Goal: Information Seeking & Learning: Learn about a topic

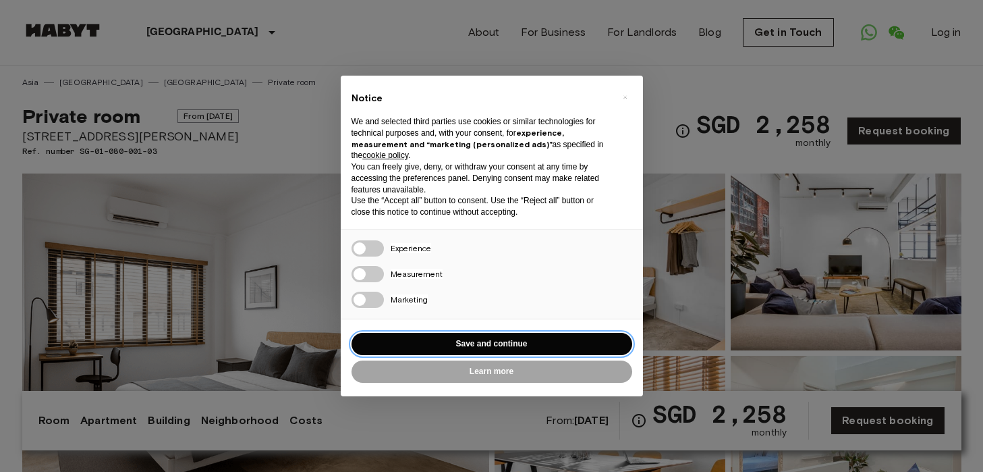
click at [470, 343] on button "Save and continue" at bounding box center [492, 344] width 281 height 22
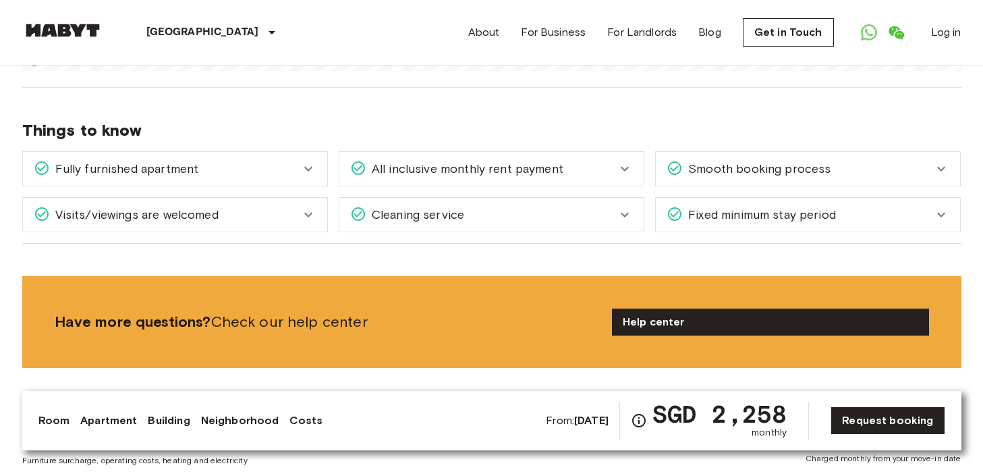
scroll to position [1866, 0]
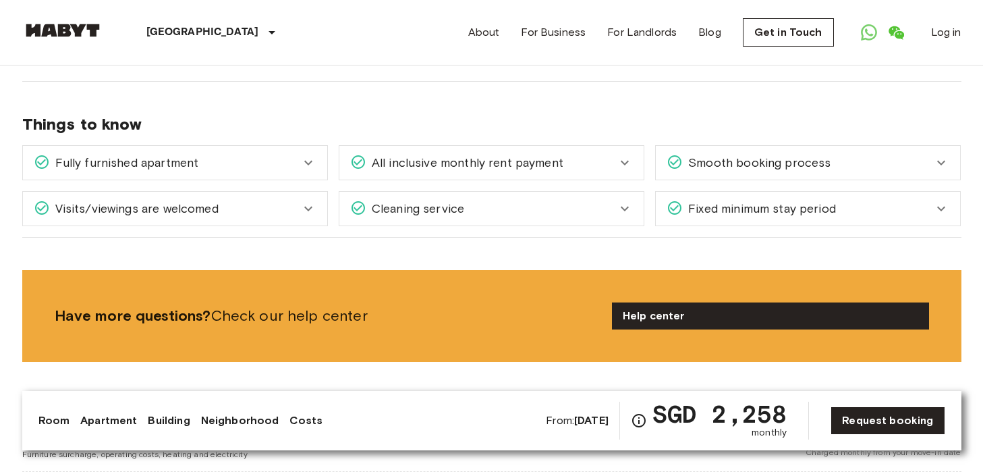
click at [312, 200] on icon at bounding box center [308, 208] width 16 height 16
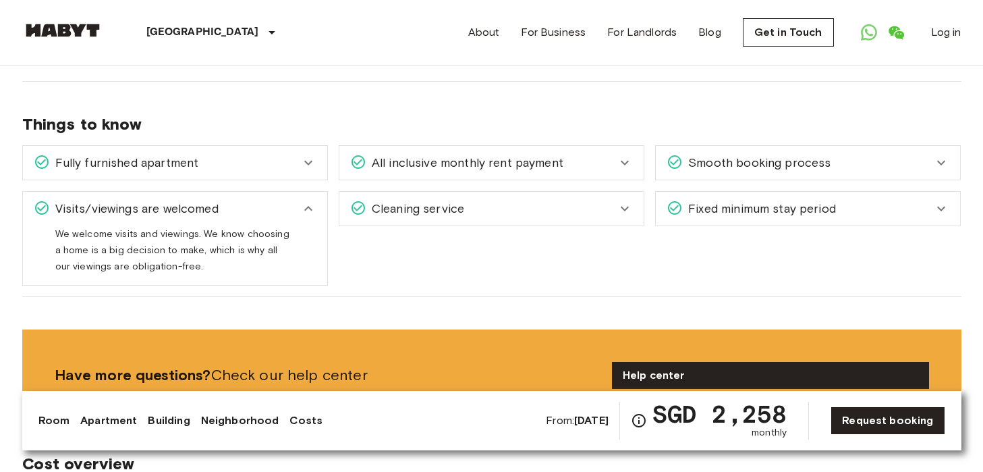
click at [308, 157] on icon at bounding box center [308, 163] width 16 height 16
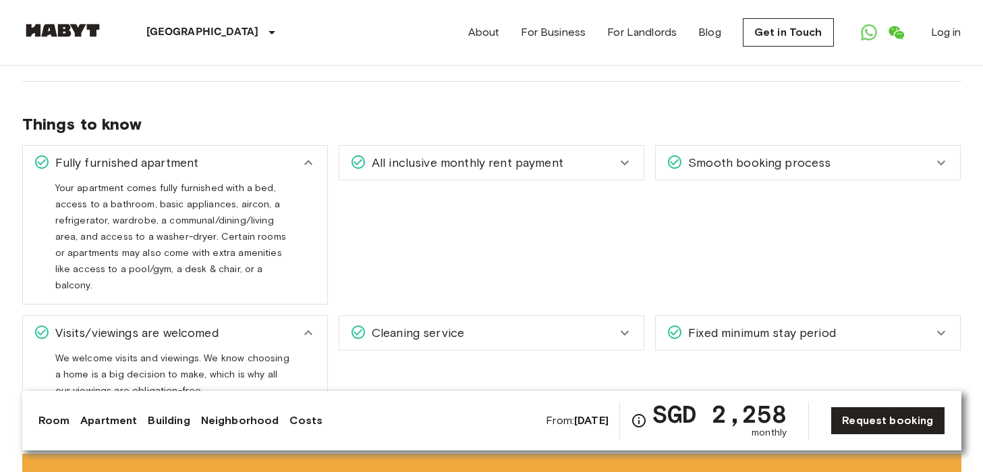
click at [313, 155] on icon at bounding box center [308, 163] width 16 height 16
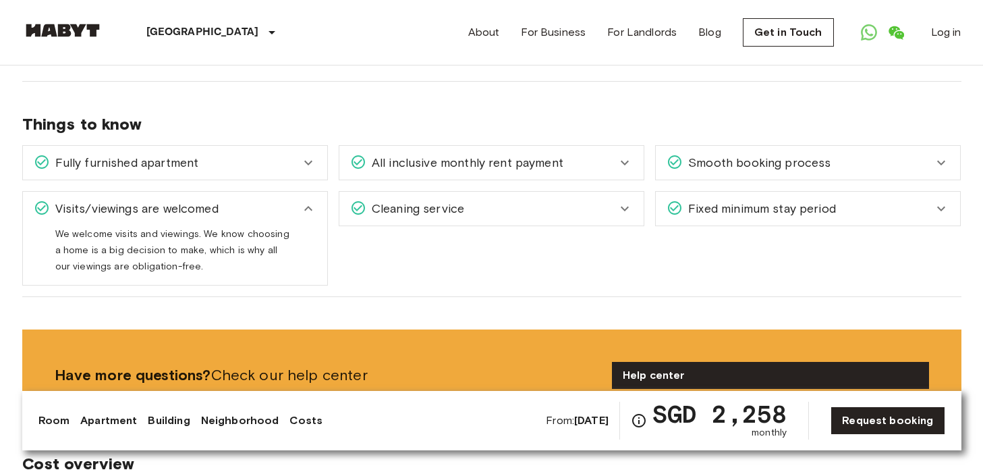
click at [559, 200] on div "Cleaning service" at bounding box center [483, 209] width 267 height 18
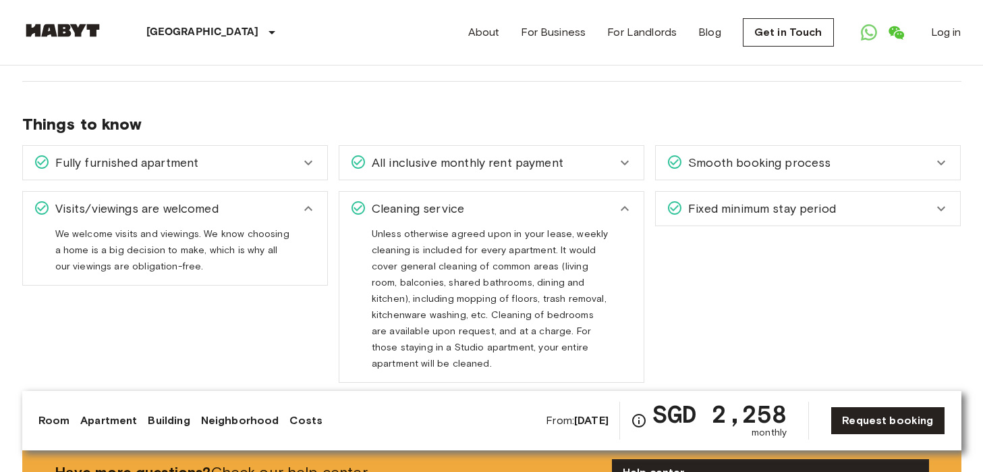
click at [559, 200] on div "Cleaning service" at bounding box center [483, 209] width 267 height 18
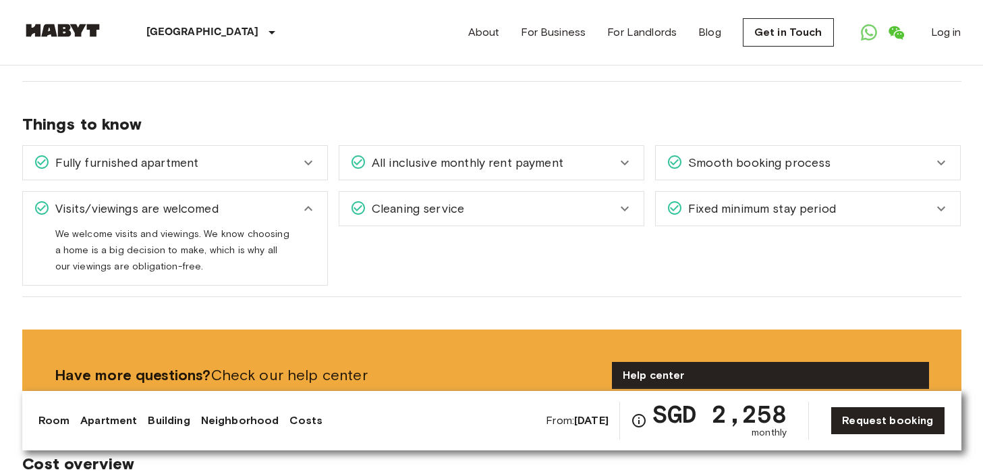
click at [614, 154] on div "All inclusive monthly rent payment" at bounding box center [483, 163] width 267 height 18
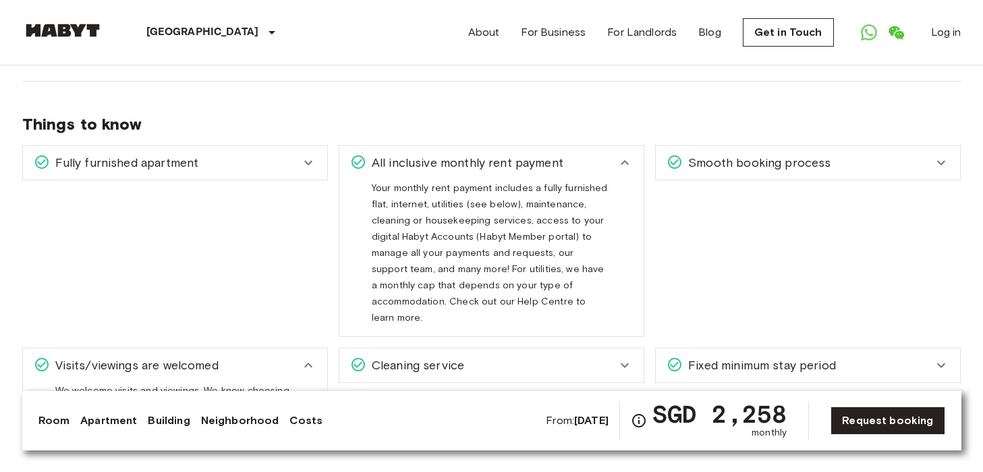
click at [614, 154] on div "All inclusive monthly rent payment" at bounding box center [483, 163] width 267 height 18
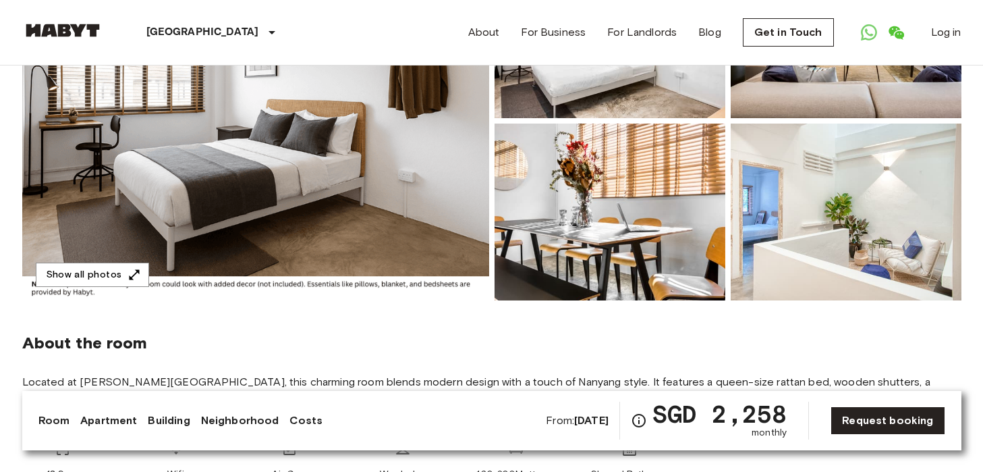
scroll to position [229, 0]
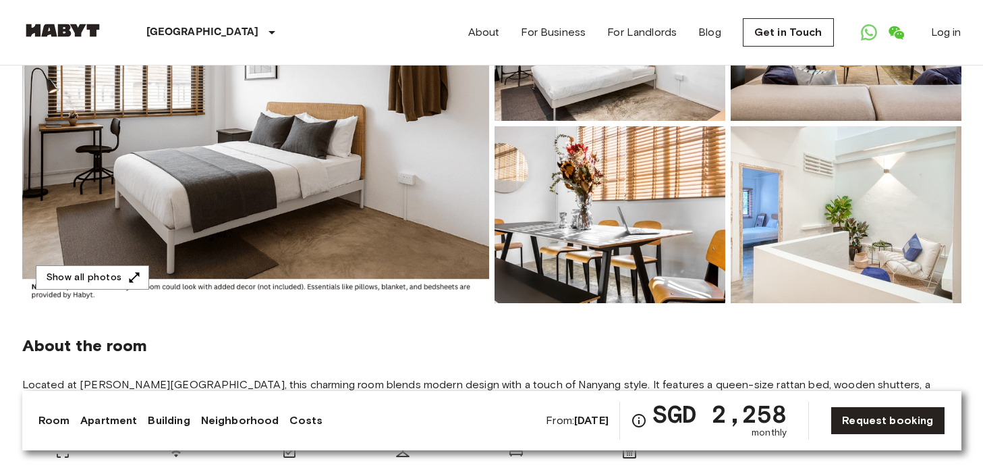
click at [264, 144] on img at bounding box center [255, 123] width 467 height 359
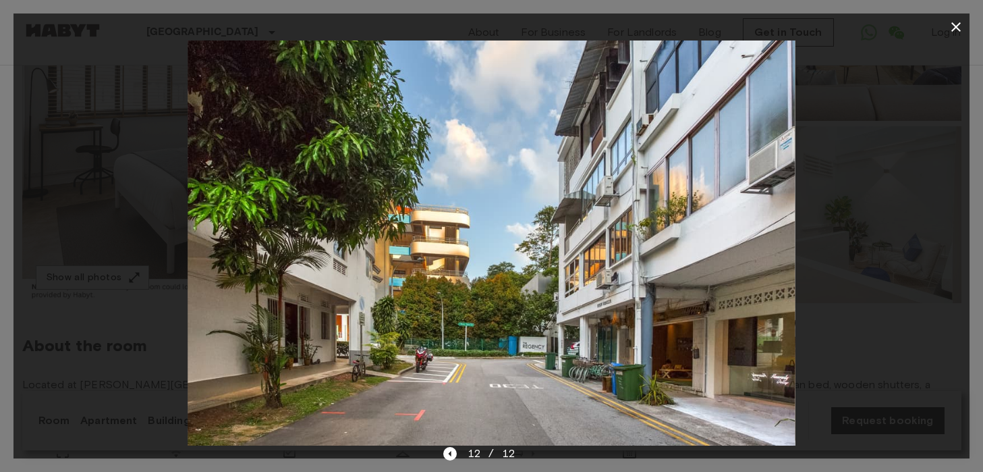
click at [959, 27] on icon "button" at bounding box center [956, 27] width 16 height 16
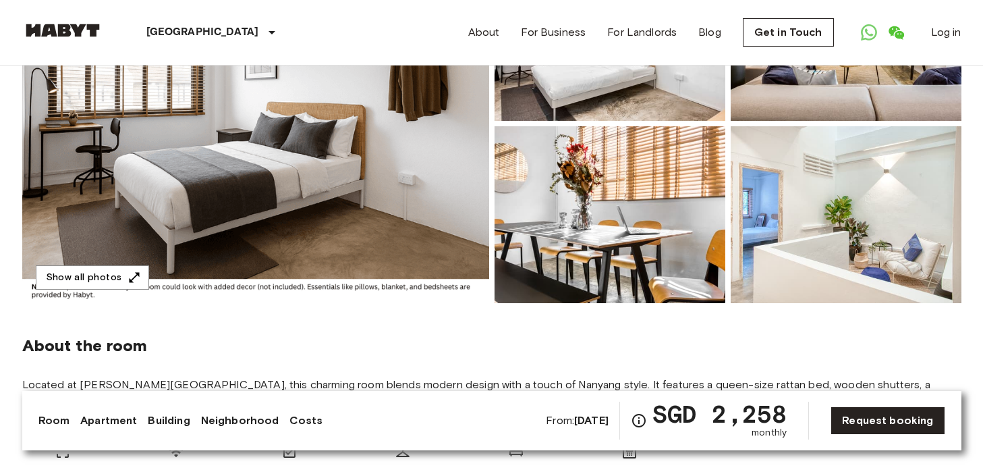
scroll to position [0, 0]
